Goal: Find specific page/section: Find specific page/section

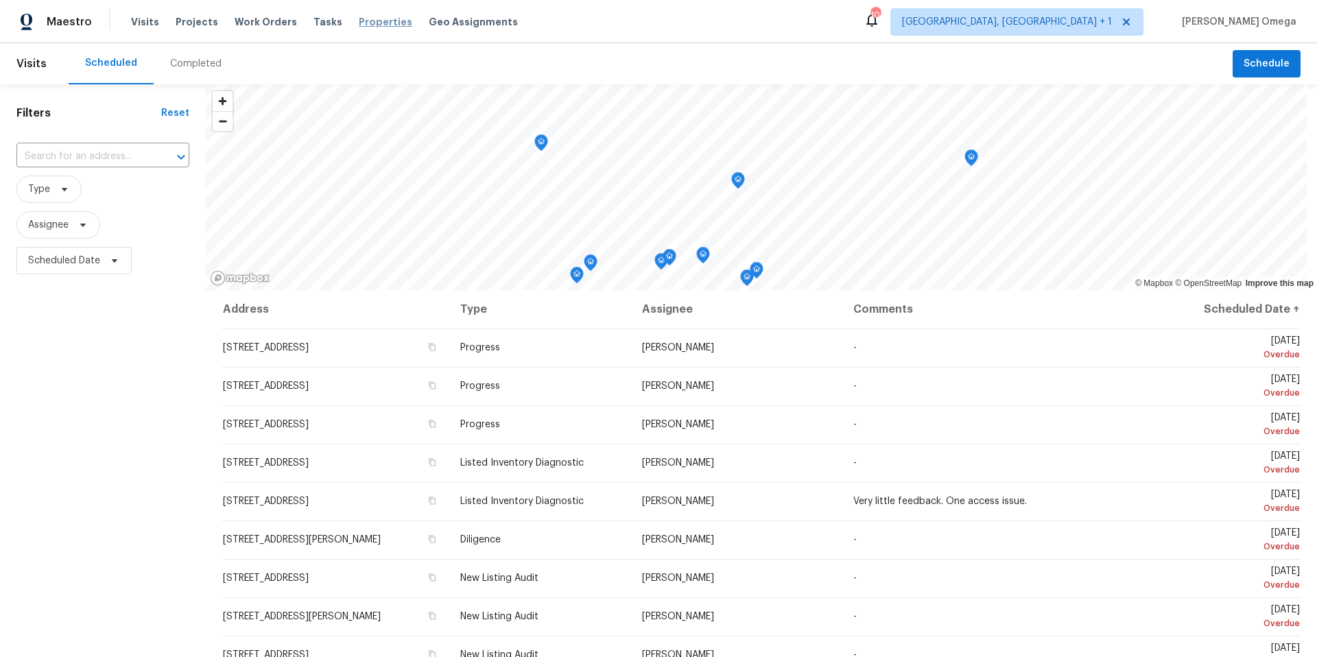
click at [364, 19] on span "Properties" at bounding box center [386, 22] width 54 height 14
